Goal: Transaction & Acquisition: Purchase product/service

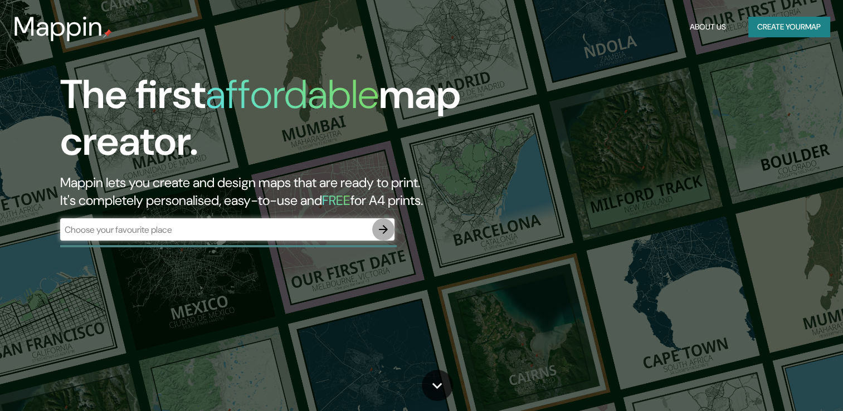
click at [377, 233] on icon "button" at bounding box center [383, 229] width 13 height 13
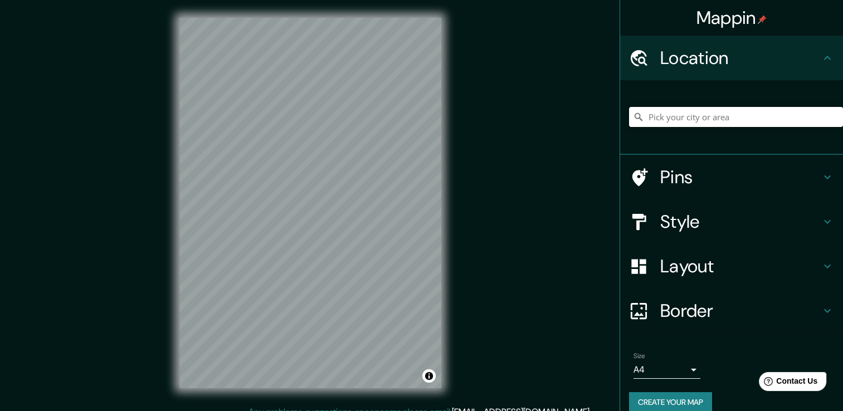
click at [650, 119] on input "Pick your city or area" at bounding box center [736, 117] width 214 height 20
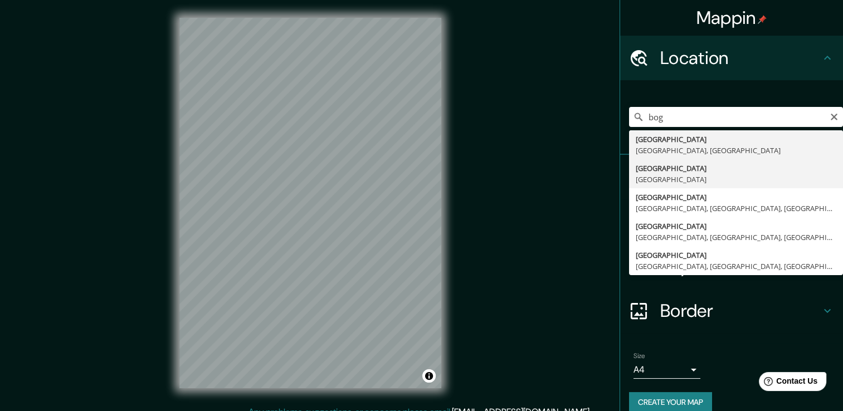
type input "[GEOGRAPHIC_DATA], [GEOGRAPHIC_DATA]"
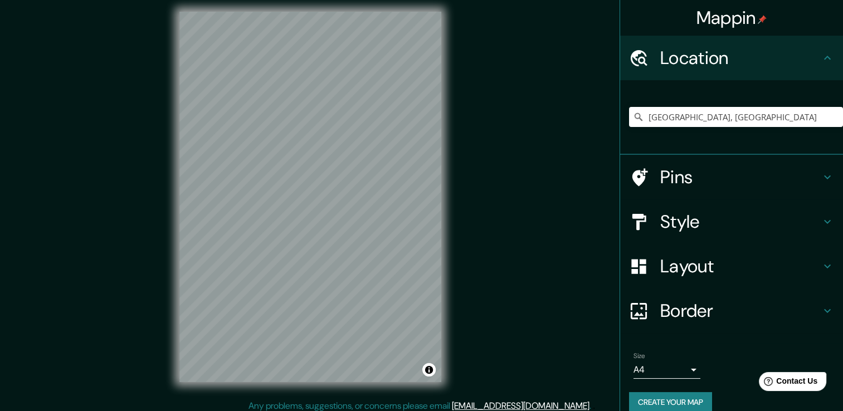
scroll to position [12, 0]
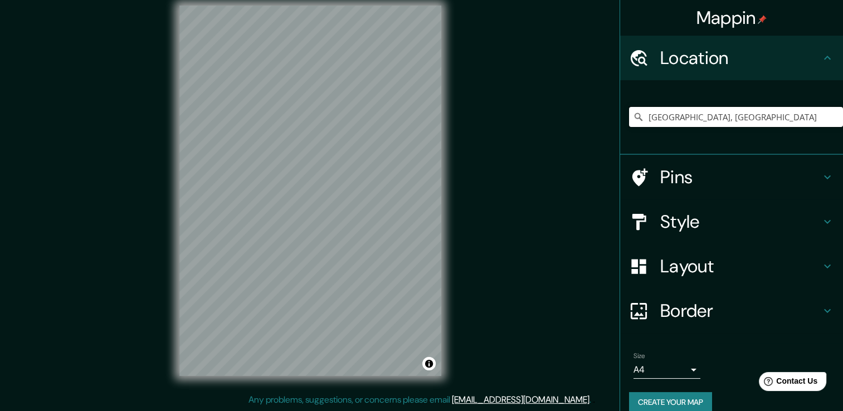
click at [520, 191] on div "Mappin Location [GEOGRAPHIC_DATA], [GEOGRAPHIC_DATA] Pins Style Layout Border C…" at bounding box center [421, 200] width 843 height 424
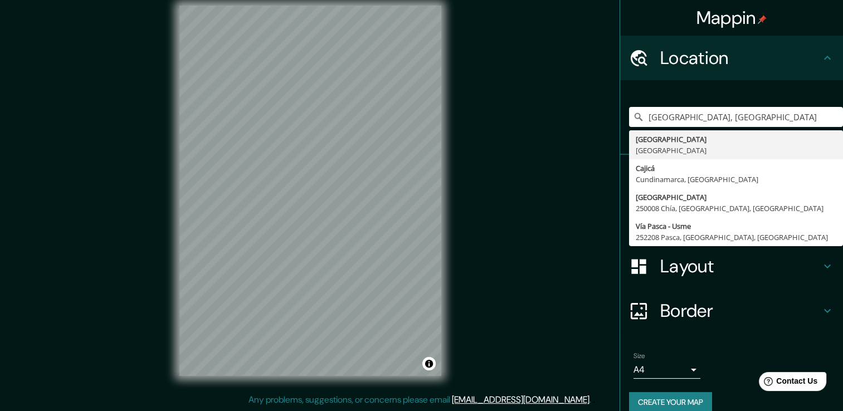
click at [724, 302] on h4 "Border" at bounding box center [741, 311] width 161 height 22
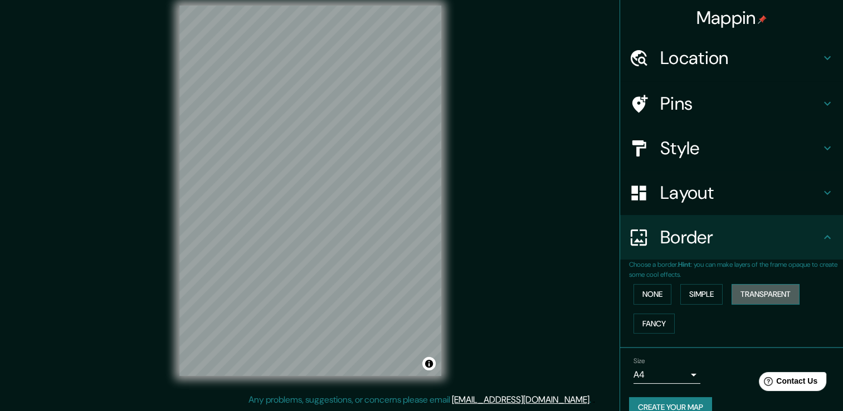
click at [745, 291] on button "Transparent" at bounding box center [766, 294] width 68 height 21
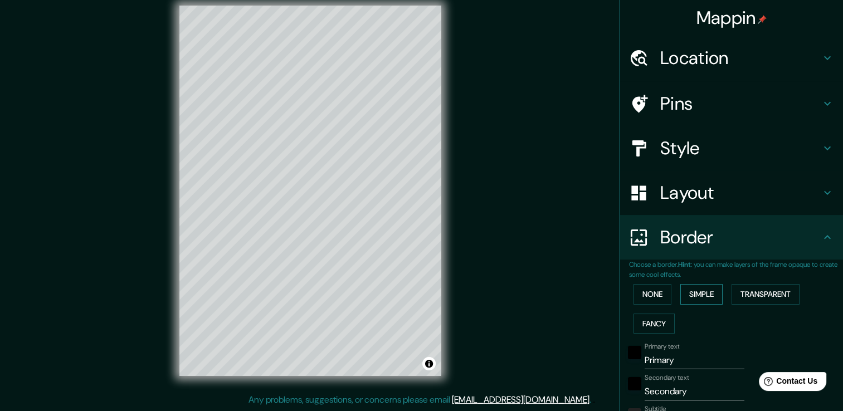
click at [705, 297] on button "Simple" at bounding box center [702, 294] width 42 height 21
type input "38"
click at [652, 298] on button "None" at bounding box center [653, 294] width 38 height 21
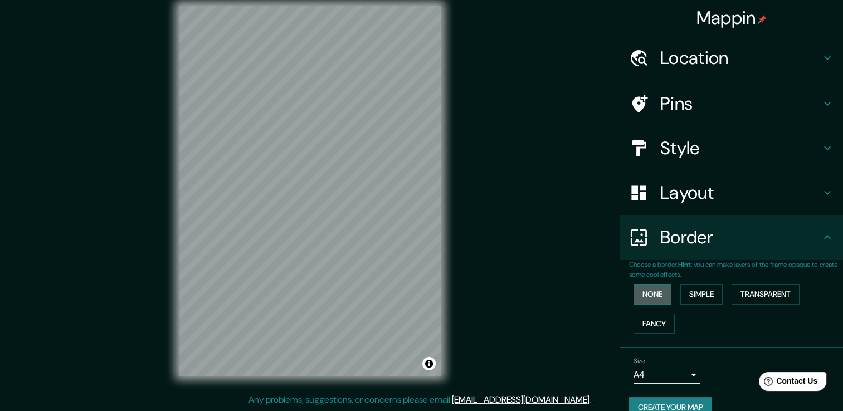
click at [649, 295] on button "None" at bounding box center [653, 294] width 38 height 21
click at [689, 58] on h4 "Location" at bounding box center [741, 58] width 161 height 22
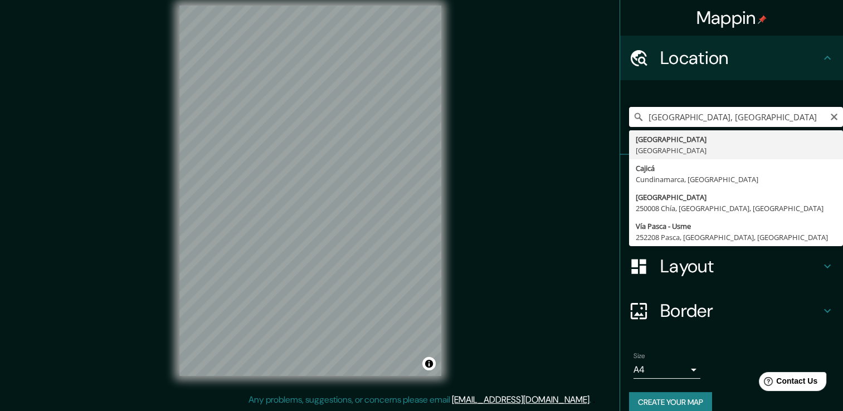
click at [711, 122] on input "[GEOGRAPHIC_DATA], [GEOGRAPHIC_DATA]" at bounding box center [736, 117] width 214 height 20
click at [731, 121] on input "[GEOGRAPHIC_DATA], [GEOGRAPHIC_DATA]" at bounding box center [736, 117] width 214 height 20
type input "B"
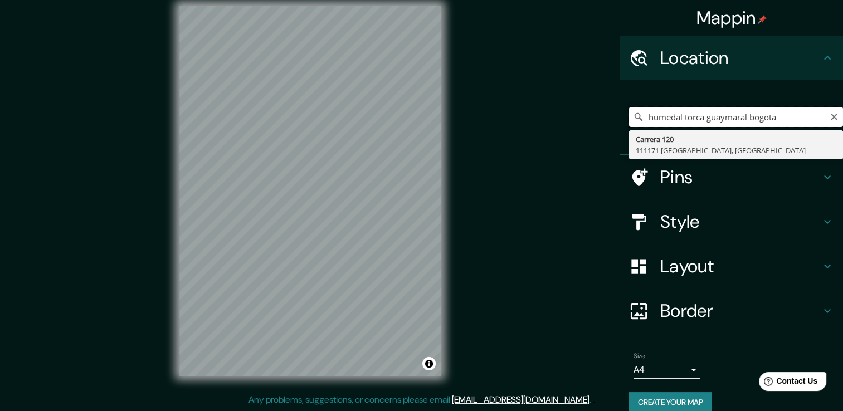
drag, startPoint x: 738, startPoint y: 120, endPoint x: 697, endPoint y: 126, distance: 41.1
click at [697, 126] on input "humedal torca guaymaral bogota" at bounding box center [736, 117] width 214 height 20
click at [700, 118] on input "humedal torcal bogota" at bounding box center [736, 117] width 214 height 20
click at [735, 120] on input "humedal torca [GEOGRAPHIC_DATA]" at bounding box center [736, 117] width 214 height 20
type input "humedal torca [GEOGRAPHIC_DATA]"
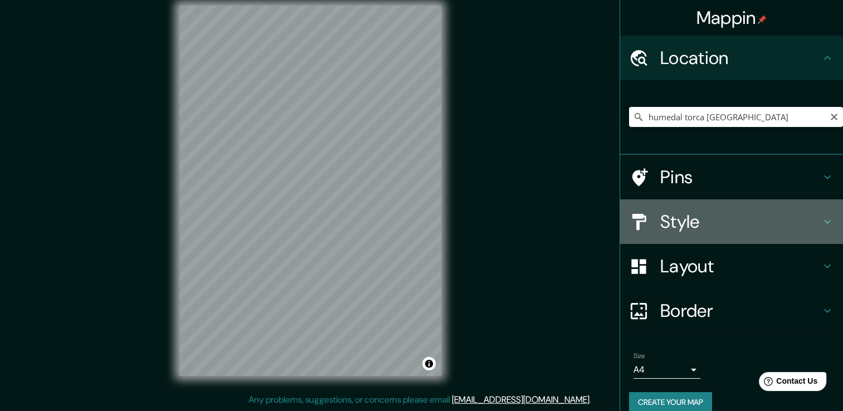
click at [691, 230] on h4 "Style" at bounding box center [741, 222] width 161 height 22
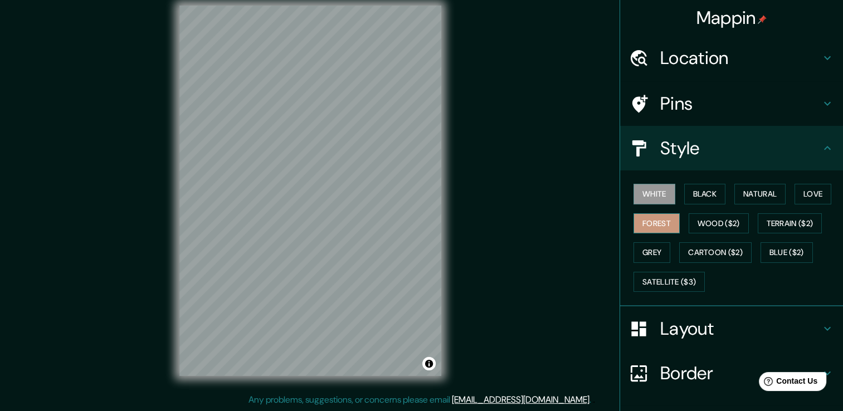
click at [652, 217] on button "Forest" at bounding box center [657, 223] width 46 height 21
